Goal: Navigation & Orientation: Find specific page/section

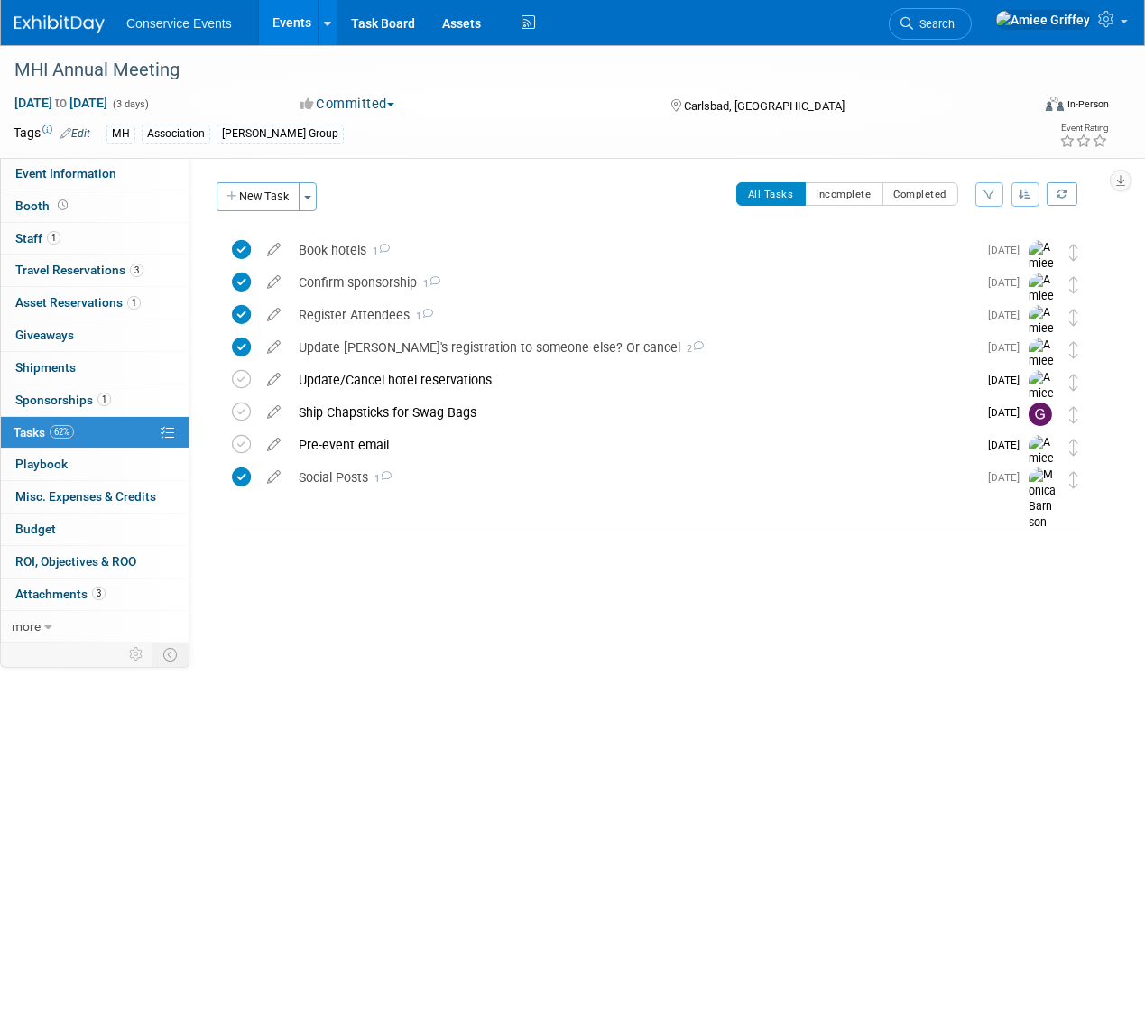
click at [286, 23] on link "Events" at bounding box center [292, 22] width 66 height 45
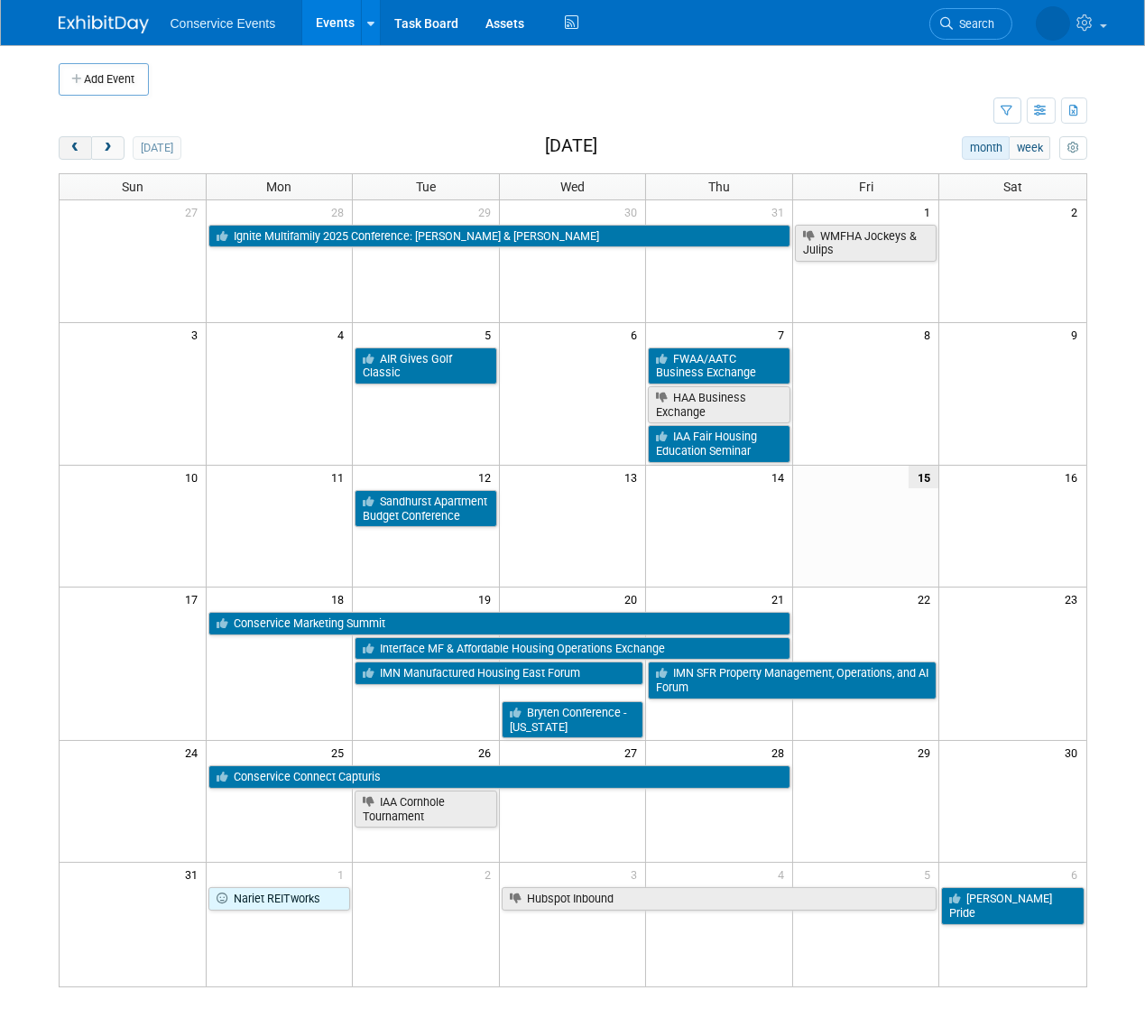
click at [69, 150] on span "prev" at bounding box center [76, 149] width 14 height 12
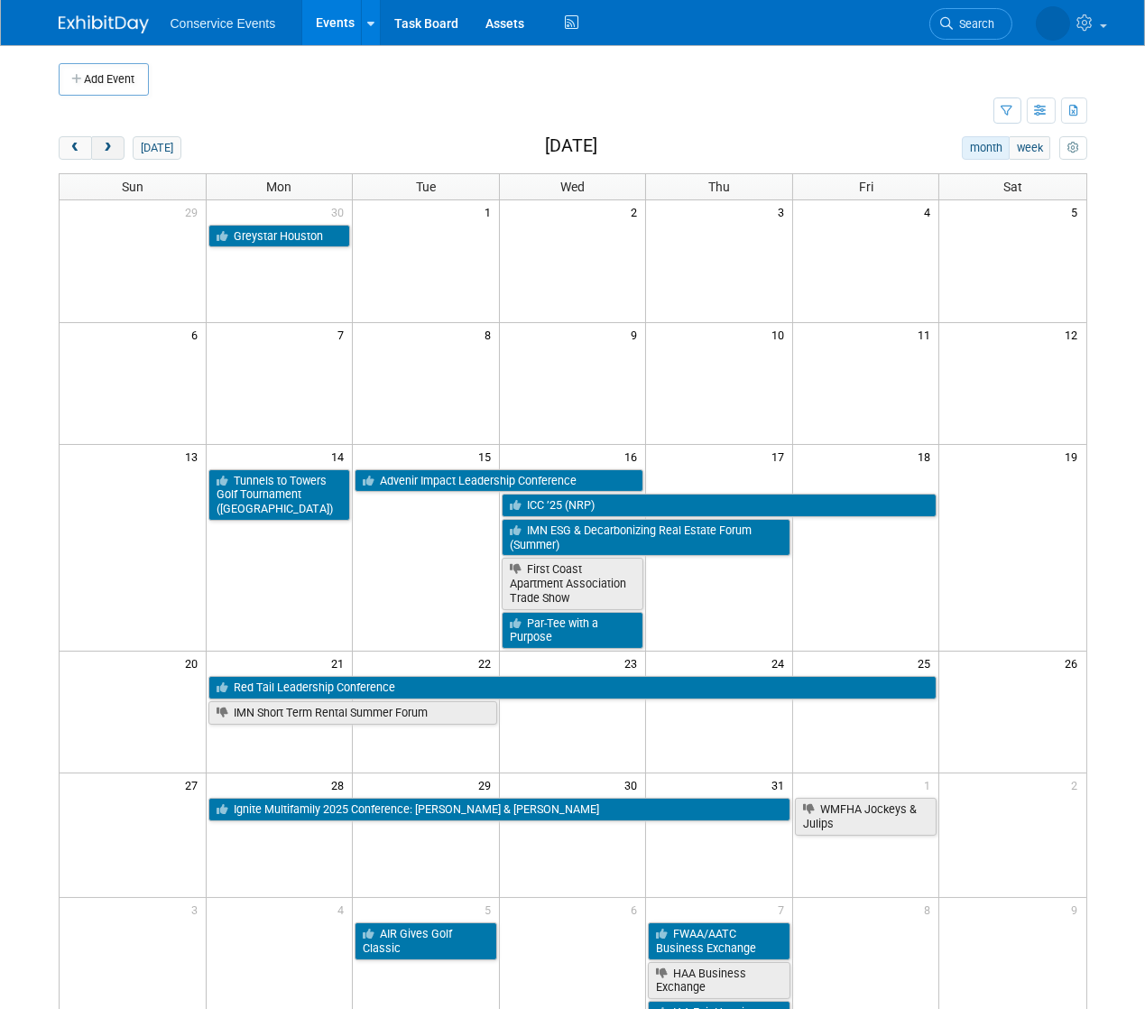
click at [116, 145] on button "next" at bounding box center [107, 147] width 33 height 23
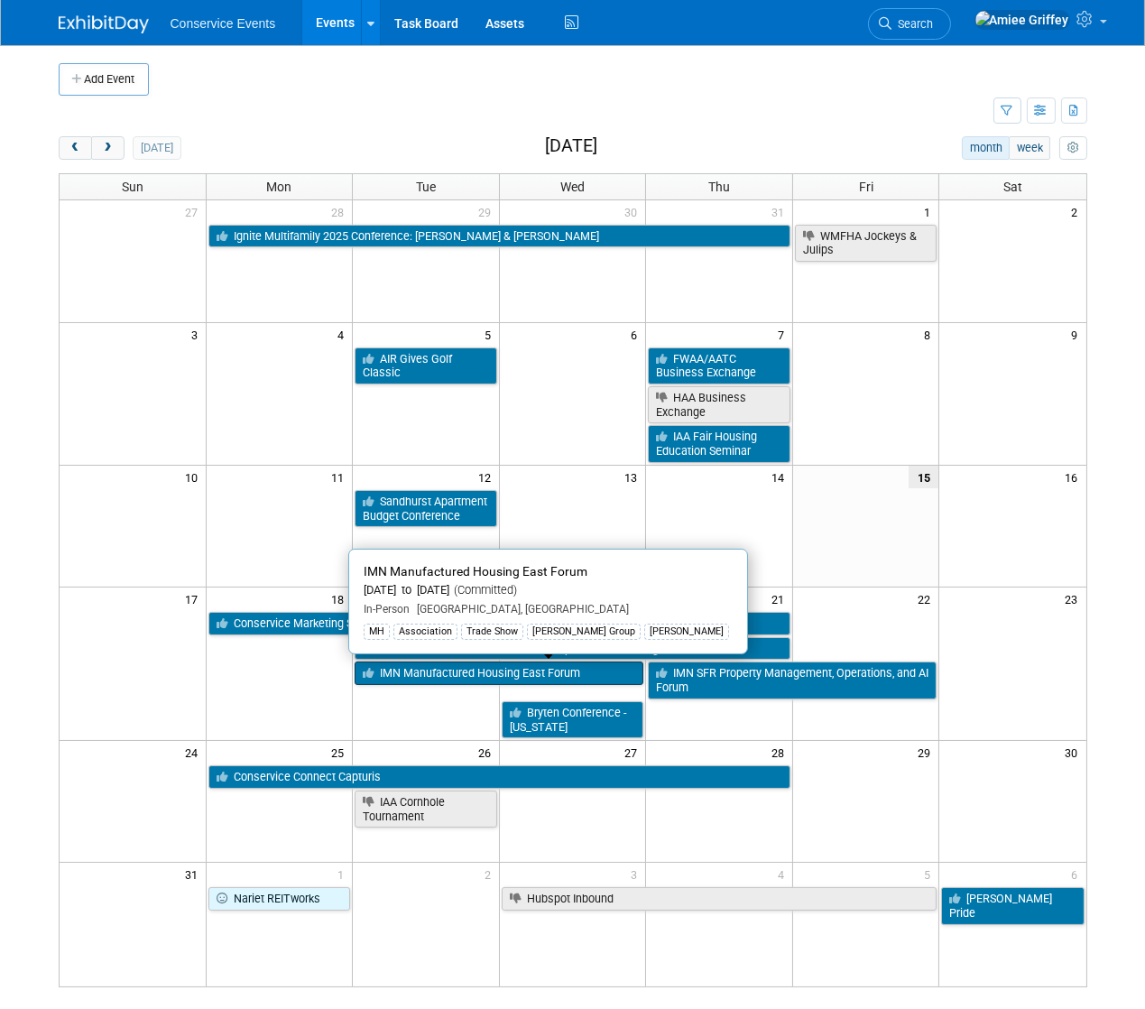
click at [448, 677] on link "IMN Manufactured Housing East Forum" at bounding box center [499, 672] width 289 height 23
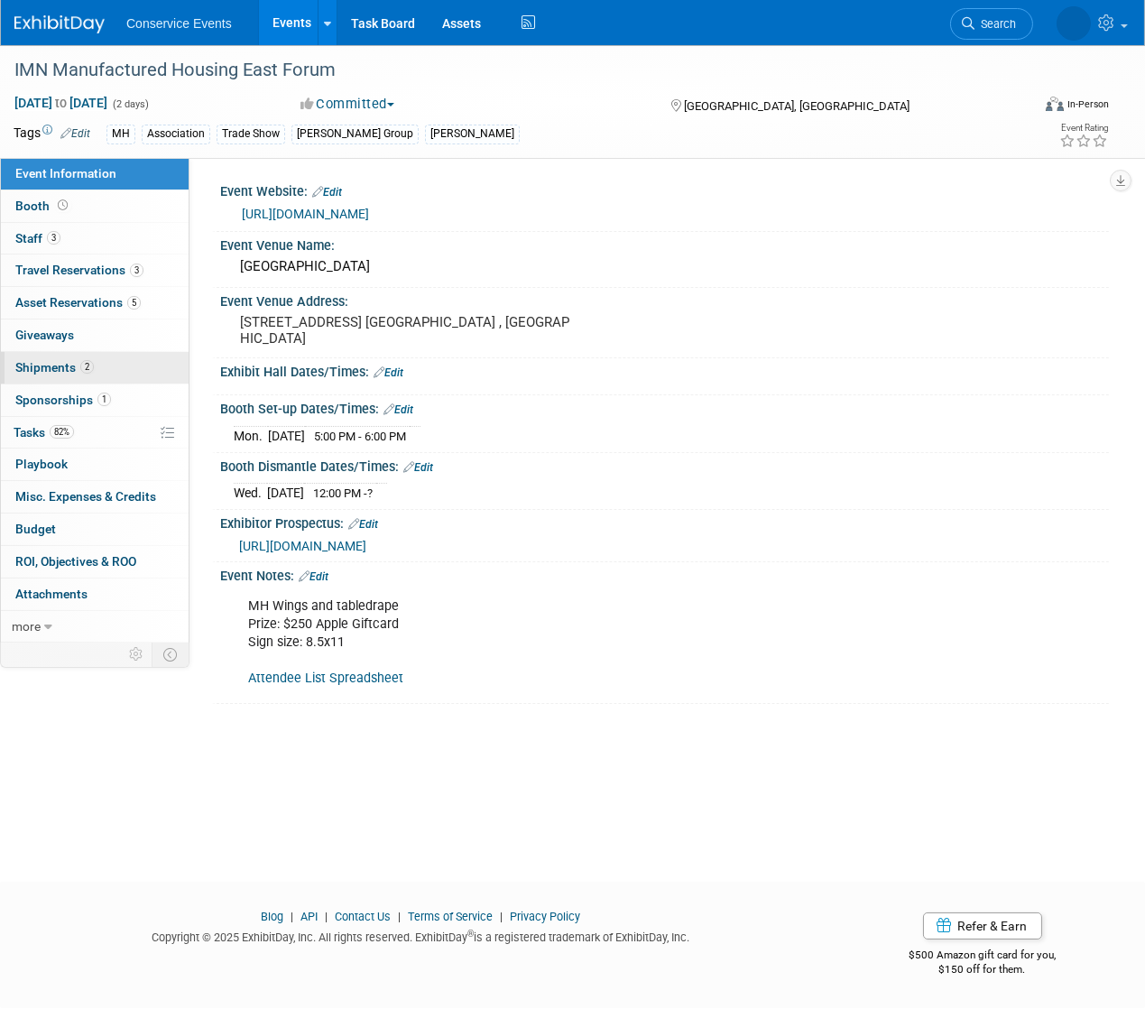
click at [57, 371] on span "Shipments 2" at bounding box center [54, 367] width 79 height 14
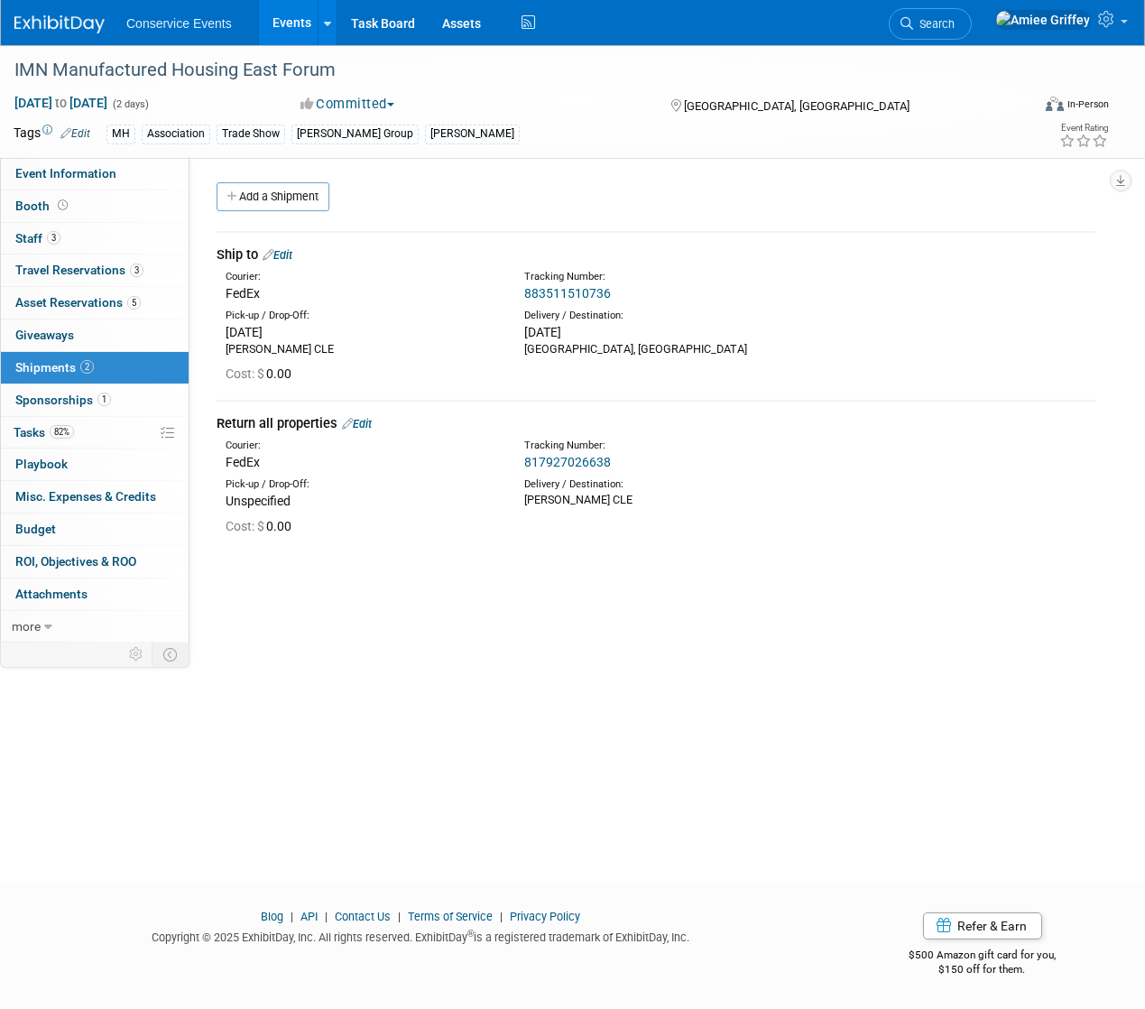
click at [543, 291] on link "883511510736" at bounding box center [567, 293] width 87 height 14
